Goal: Subscribe to service/newsletter

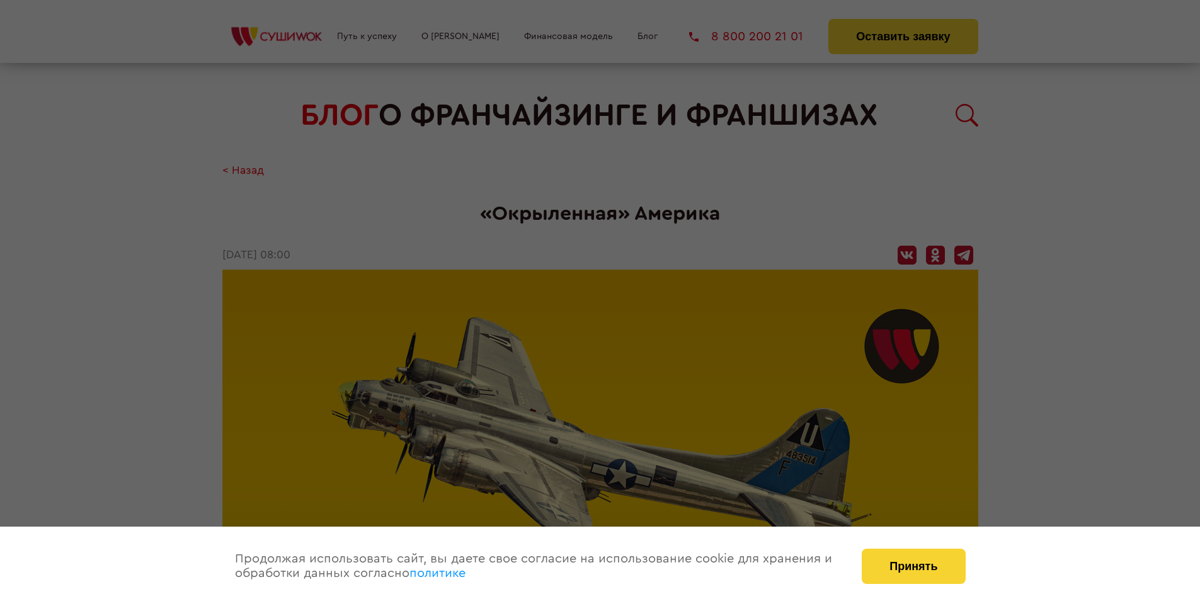
scroll to position [1184, 0]
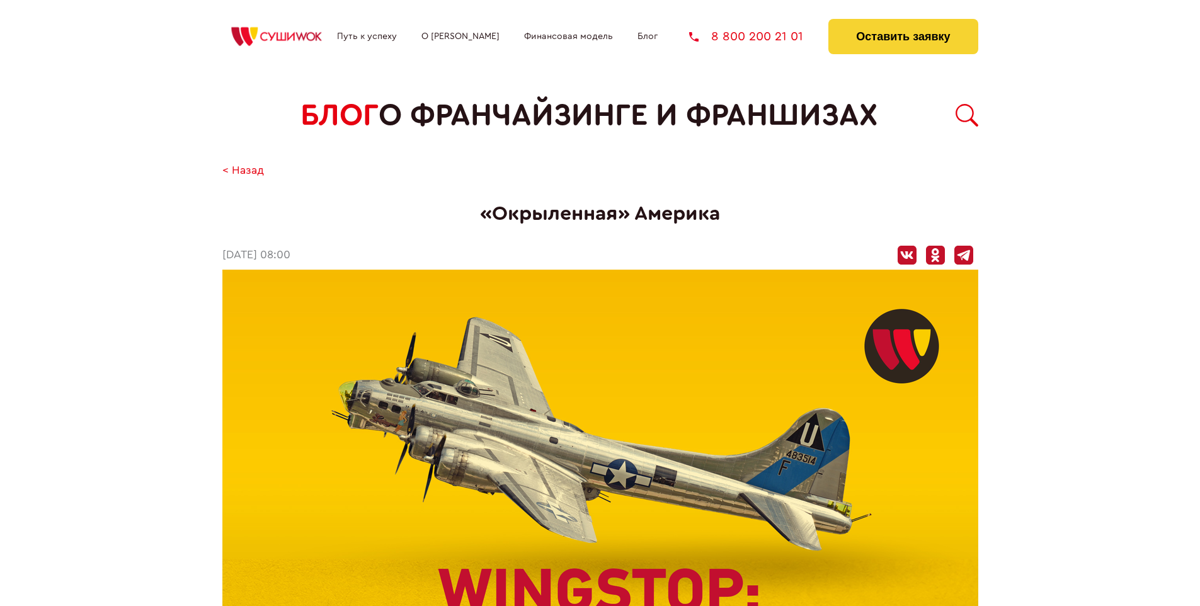
scroll to position [1184, 0]
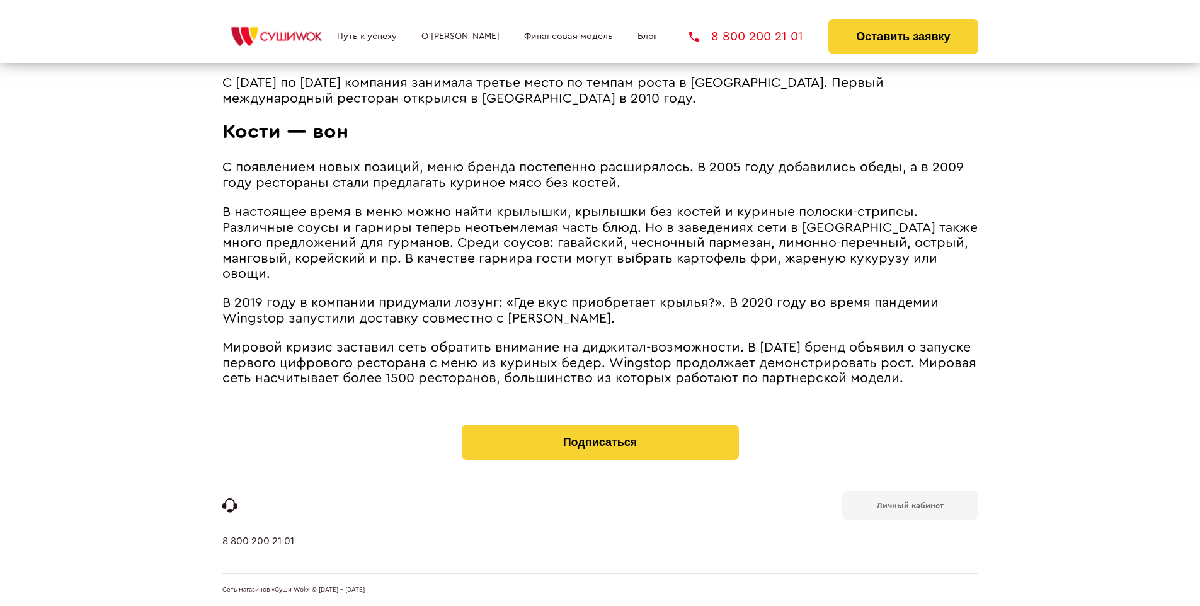
click at [910, 504] on b "Личный кабинет" at bounding box center [910, 506] width 67 height 8
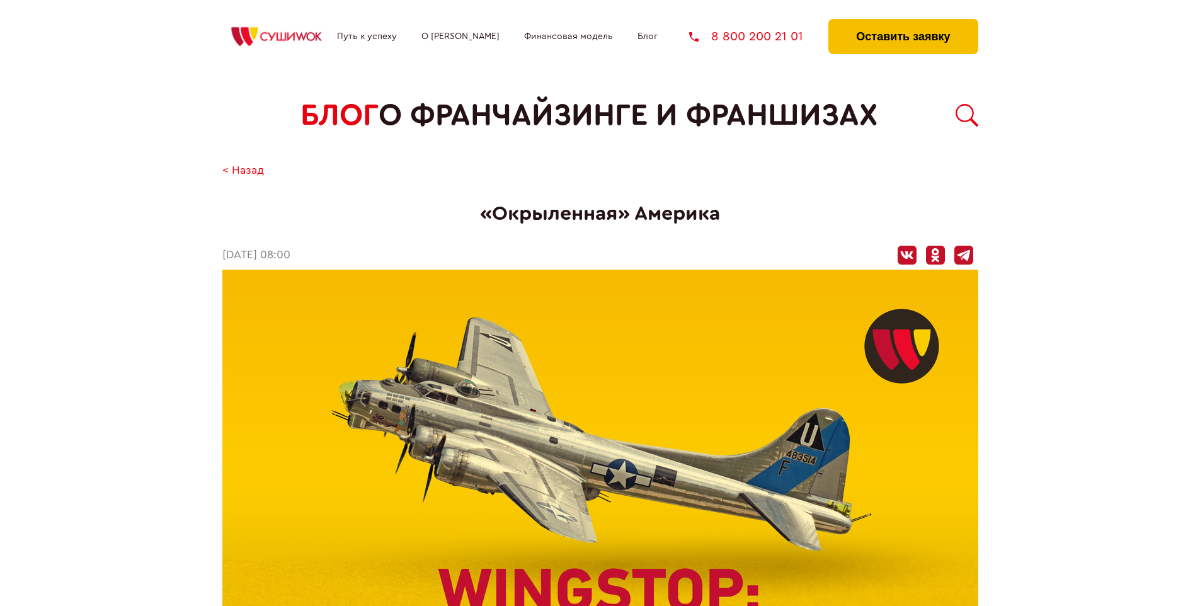
click at [903, 22] on button "Оставить заявку" at bounding box center [903, 36] width 149 height 35
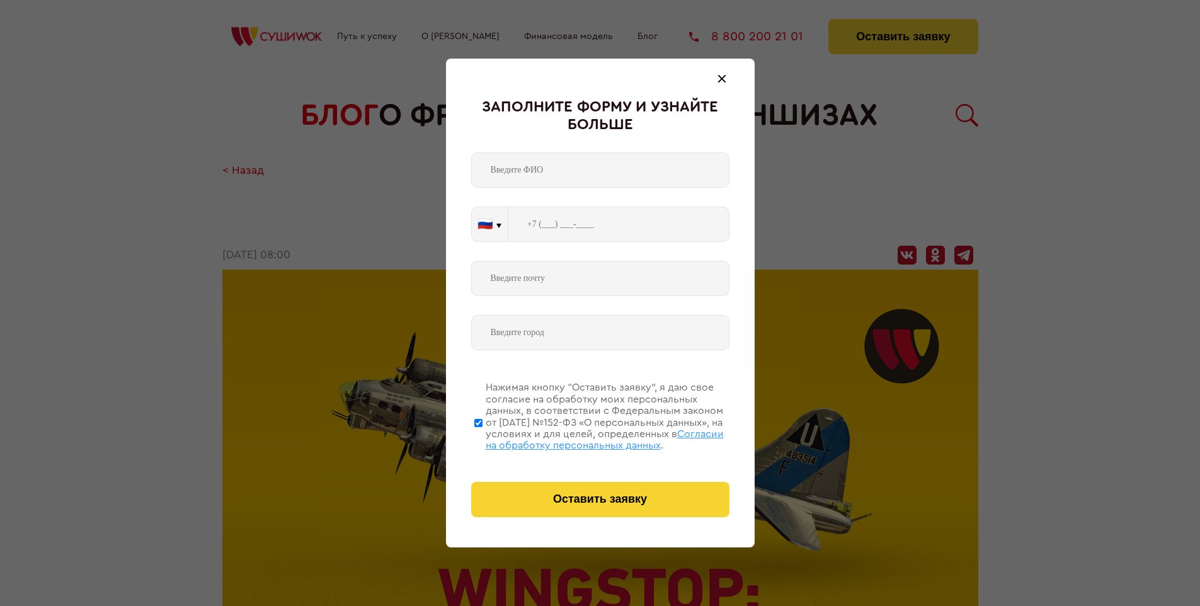
click at [584, 438] on span "Согласии на обработку персональных данных" at bounding box center [605, 439] width 238 height 21
click at [483, 438] on input "Нажимая кнопку “Оставить заявку”, я даю свое согласие на обработку моих персона…" at bounding box center [478, 422] width 8 height 101
checkbox input "false"
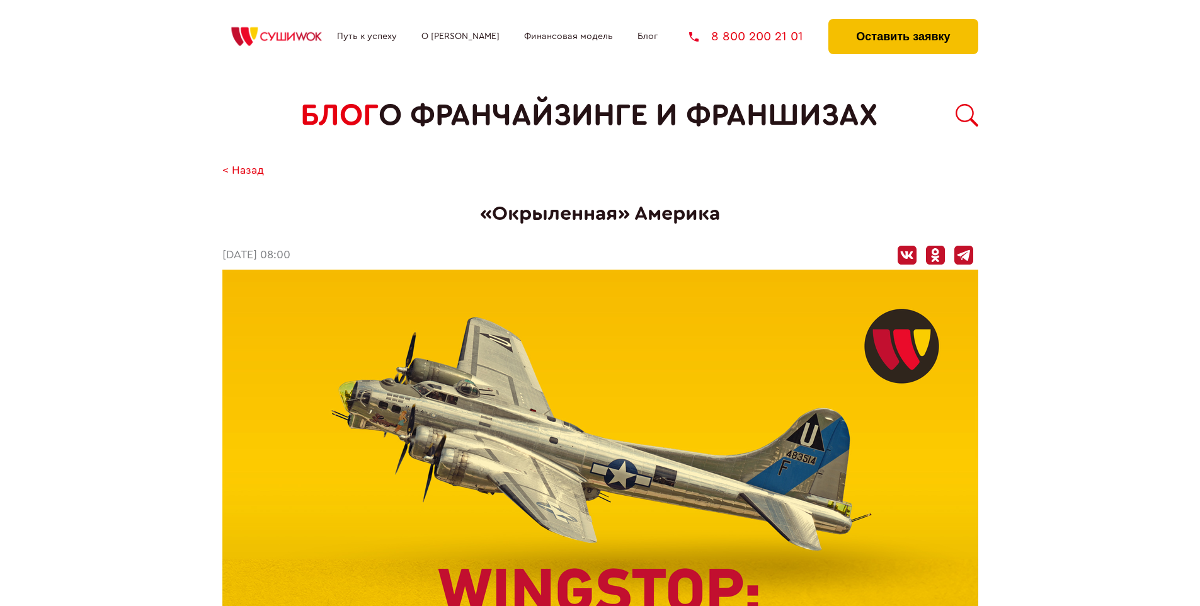
click at [903, 22] on button "Оставить заявку" at bounding box center [903, 36] width 149 height 35
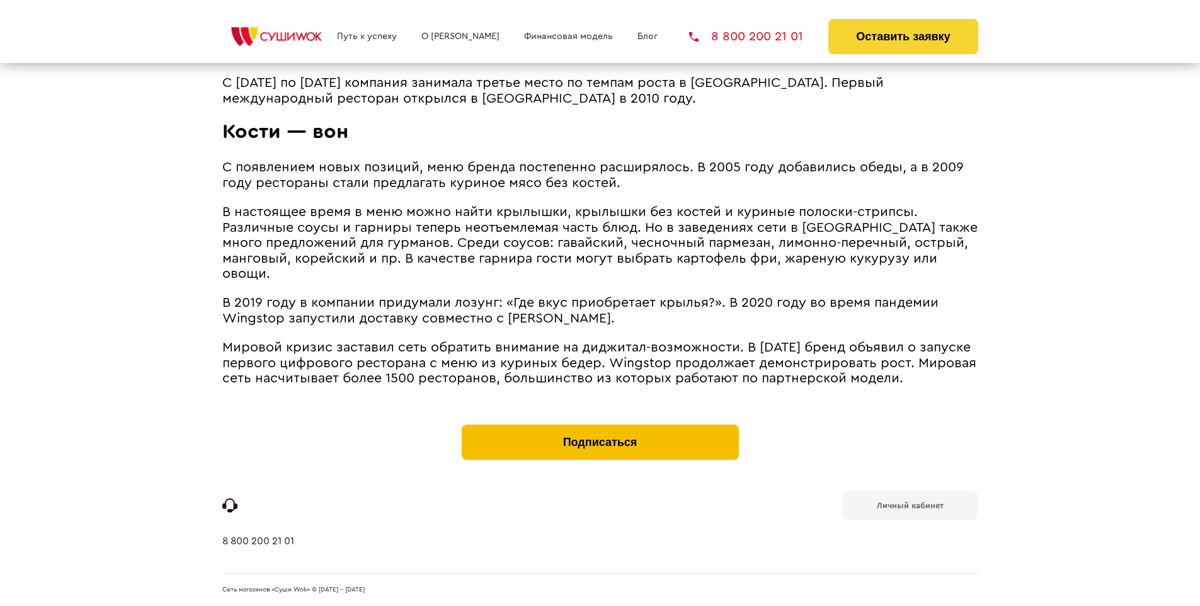
click at [600, 427] on button "Подписаться" at bounding box center [600, 442] width 277 height 35
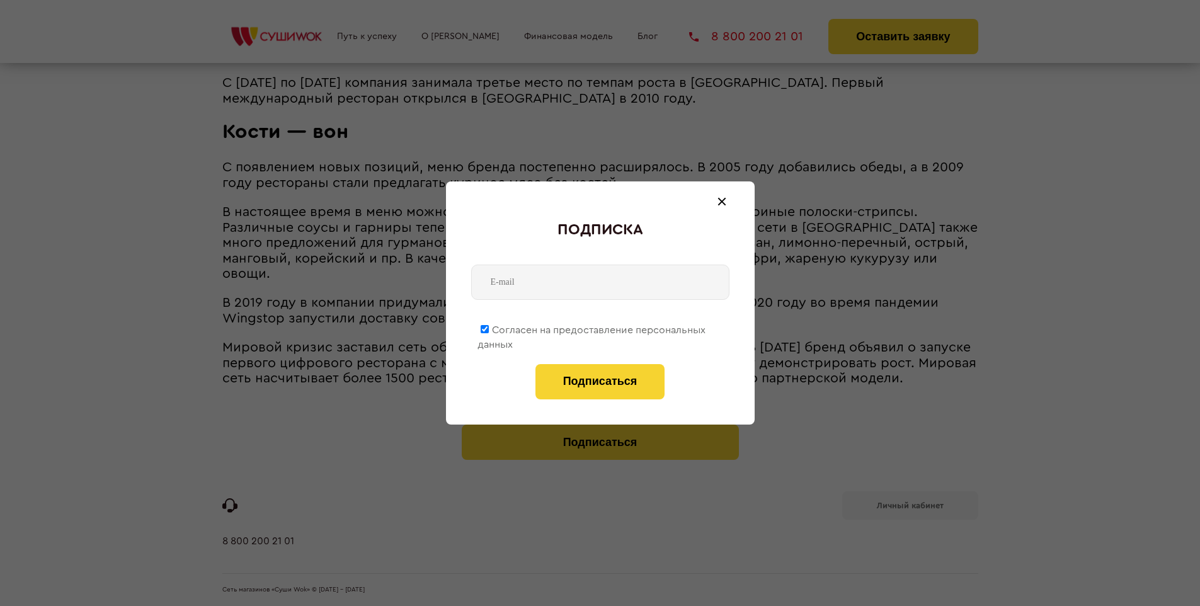
click at [592, 328] on span "Согласен на предоставление персональных данных" at bounding box center [592, 337] width 228 height 25
click at [489, 328] on input "Согласен на предоставление персональных данных" at bounding box center [485, 329] width 8 height 8
checkbox input "false"
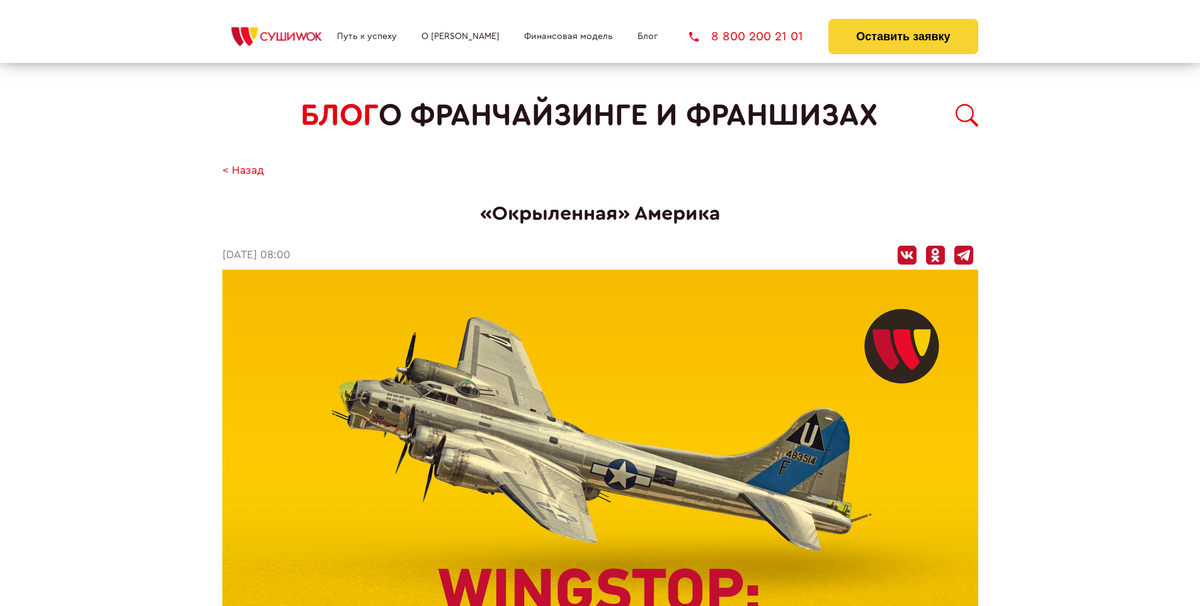
scroll to position [1184, 0]
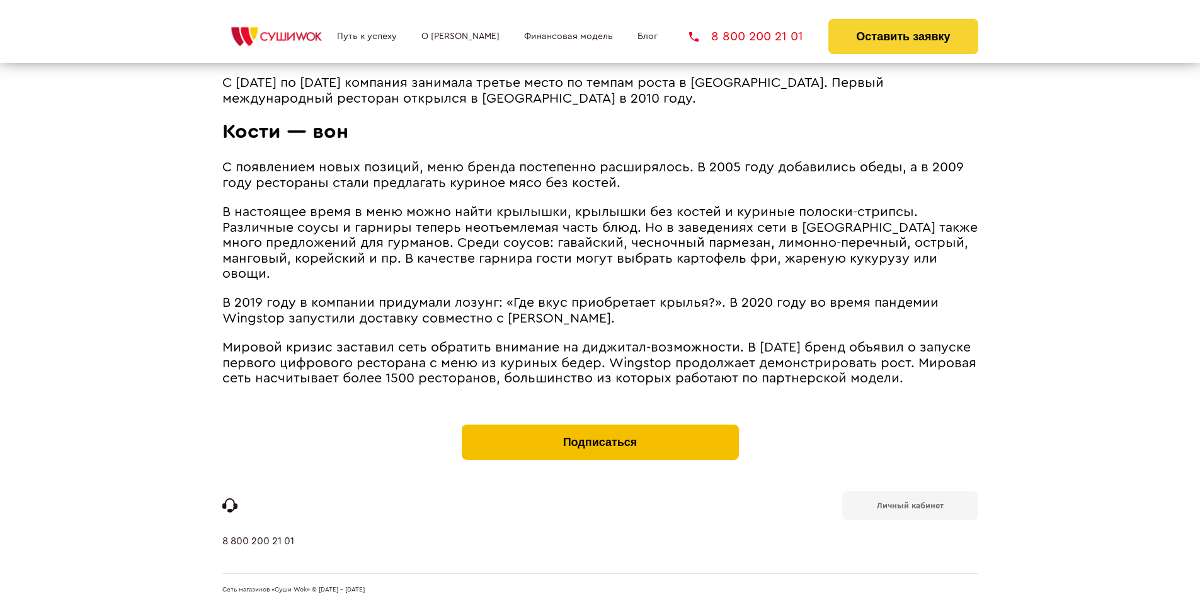
click at [600, 427] on button "Подписаться" at bounding box center [600, 442] width 277 height 35
